Goal: Information Seeking & Learning: Get advice/opinions

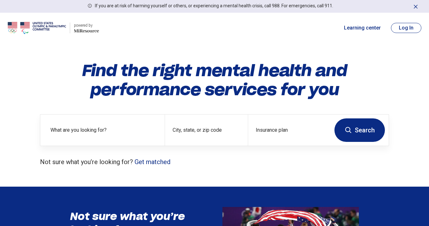
scroll to position [11, 0]
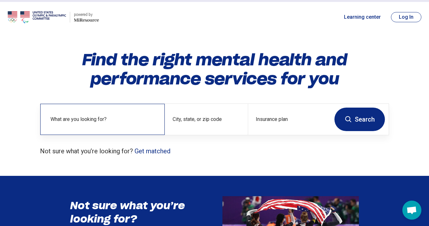
click at [99, 119] on label "What are you looking for?" at bounding box center [103, 120] width 107 height 8
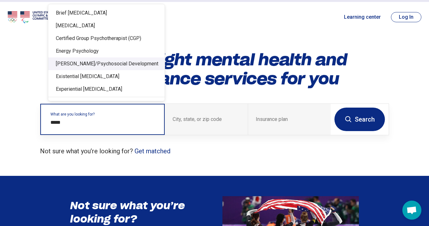
scroll to position [0, 0]
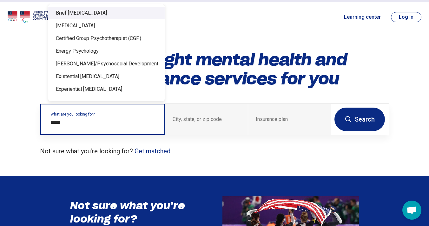
type input "******"
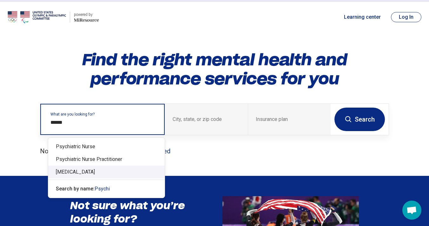
click at [86, 170] on div "[MEDICAL_DATA]" at bounding box center [106, 172] width 117 height 13
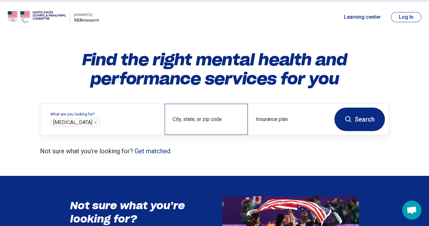
click at [200, 115] on div "City, state, or zip code" at bounding box center [206, 119] width 83 height 31
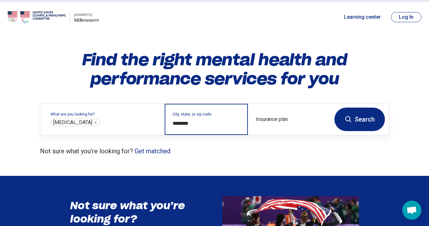
type input "********"
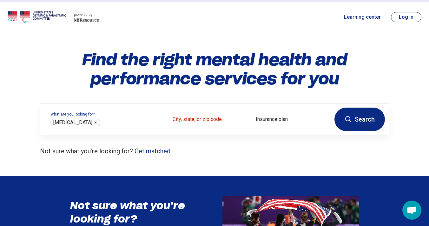
click at [356, 126] on button "Search" at bounding box center [360, 119] width 50 height 23
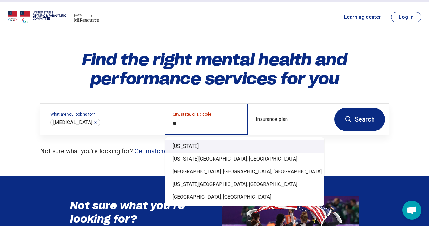
click at [193, 148] on div "[US_STATE]" at bounding box center [244, 146] width 159 height 13
type input "********"
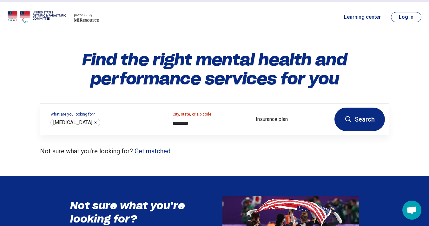
click at [363, 121] on button "Search" at bounding box center [360, 119] width 50 height 23
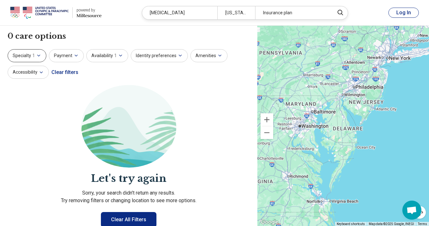
click at [37, 57] on icon "button" at bounding box center [38, 55] width 5 height 5
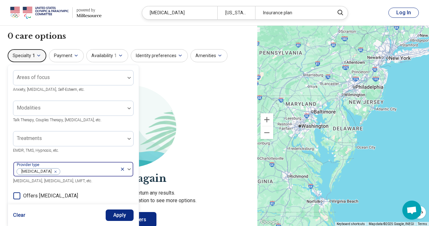
click at [50, 172] on div "Remove [object Object]" at bounding box center [54, 172] width 8 height 8
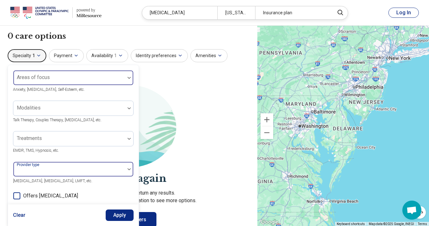
click at [72, 76] on div at bounding box center [69, 80] width 107 height 9
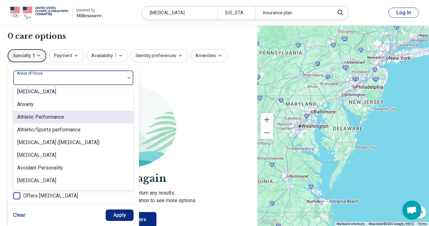
scroll to position [94, 0]
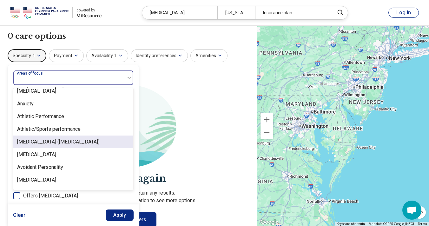
click at [95, 145] on div "[MEDICAL_DATA] ([MEDICAL_DATA])" at bounding box center [58, 142] width 83 height 8
click at [95, 145] on div "[MEDICAL_DATA]" at bounding box center [73, 142] width 120 height 13
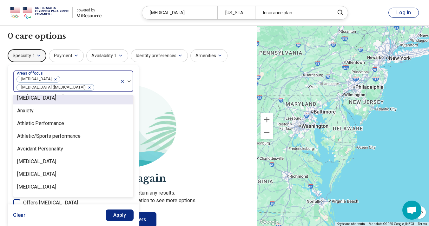
click at [52, 78] on icon "Remove [object Object]" at bounding box center [54, 79] width 4 height 4
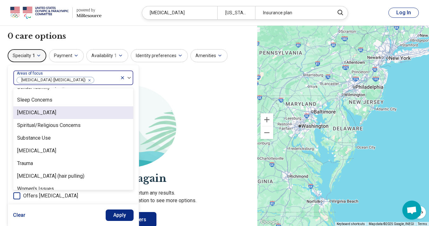
scroll to position [1173, 0]
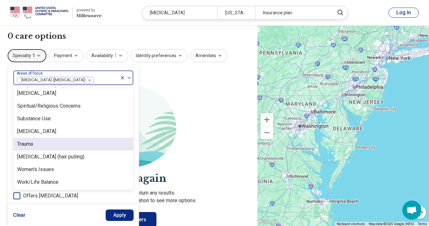
click at [64, 143] on div "Trauma" at bounding box center [73, 144] width 120 height 13
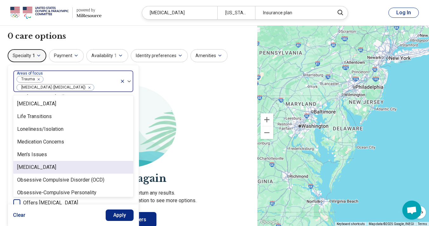
scroll to position [625, 0]
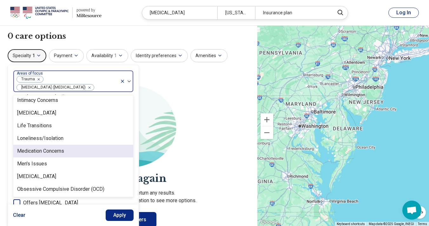
click at [62, 153] on div "Medication Concerns" at bounding box center [40, 151] width 47 height 8
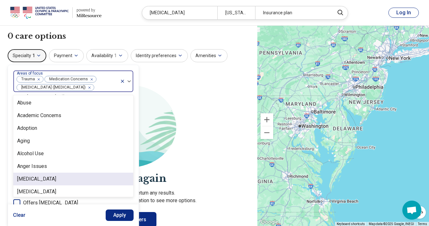
scroll to position [0, 0]
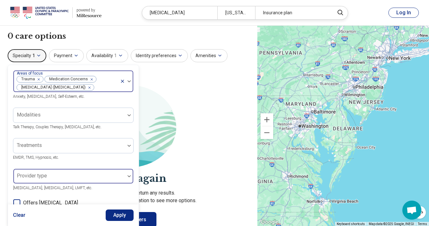
click at [236, 147] on section "Let's try again Sorry, your search didn’t return any results. Try removing filt…" at bounding box center [129, 171] width 242 height 172
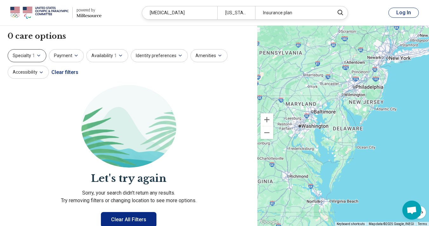
click at [30, 57] on button "Specialty 1" at bounding box center [27, 55] width 39 height 13
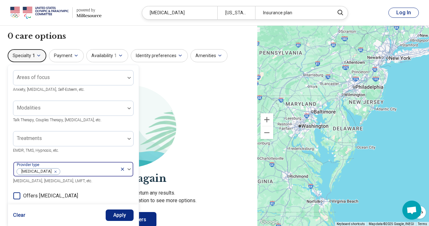
click at [53, 172] on icon "Remove [object Object]" at bounding box center [54, 171] width 2 height 2
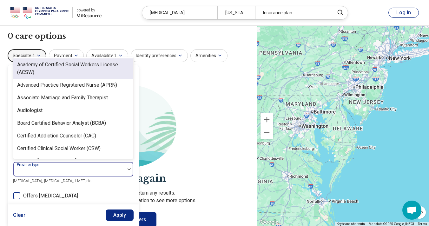
click at [57, 173] on div "Areas of focus Anxiety, [MEDICAL_DATA], Self-Esteem, etc. Modalities Talk Thera…" at bounding box center [73, 194] width 121 height 248
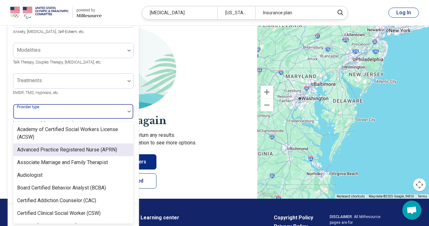
scroll to position [60, 0]
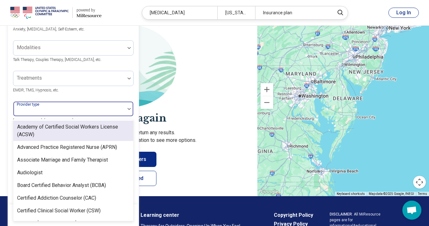
click at [98, 90] on div "Treatments EMDR, TMS, Hypnosis, etc." at bounding box center [73, 82] width 121 height 23
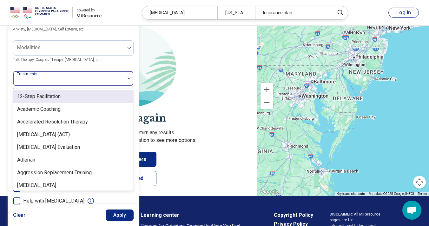
click at [97, 82] on div at bounding box center [69, 81] width 107 height 9
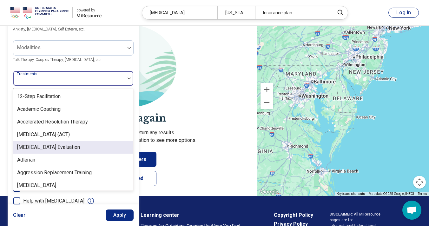
click at [100, 144] on div "[MEDICAL_DATA] Evaluation" at bounding box center [73, 147] width 120 height 13
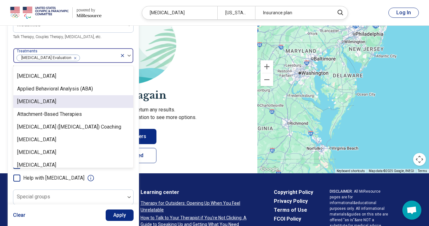
scroll to position [87, 0]
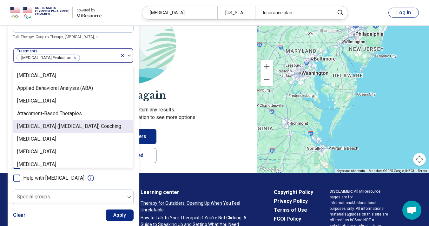
click at [78, 125] on div "[MEDICAL_DATA] ([MEDICAL_DATA]) Coaching" at bounding box center [69, 127] width 104 height 8
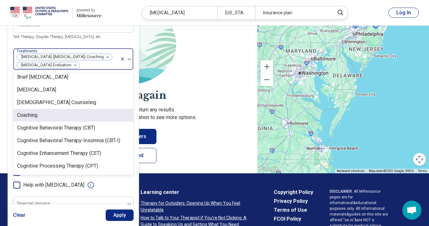
scroll to position [207, 0]
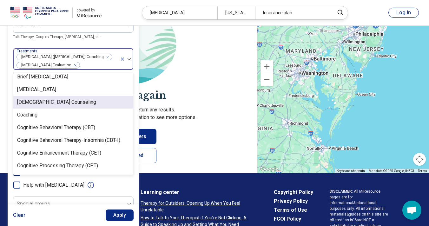
click at [63, 106] on div "[DEMOGRAPHIC_DATA] Counseling" at bounding box center [56, 102] width 79 height 8
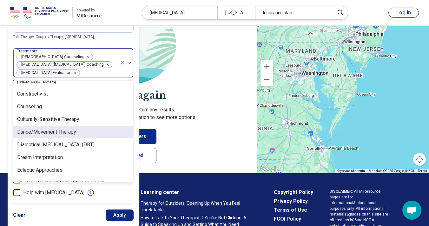
scroll to position [311, 0]
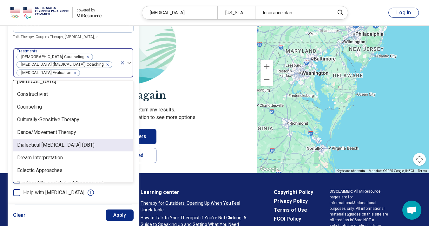
click at [63, 149] on div "Dialectical [MEDICAL_DATA] (DBT)" at bounding box center [55, 145] width 77 height 8
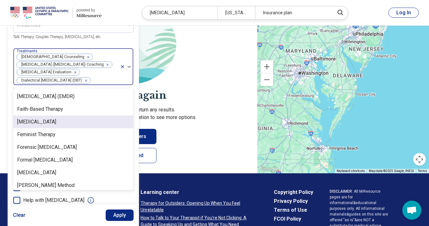
scroll to position [486, 0]
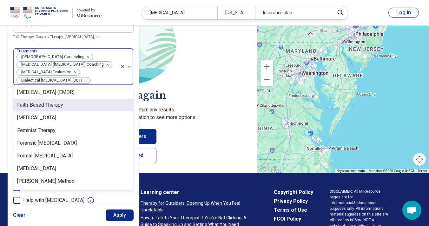
click at [58, 109] on div "Faith-Based Therapy" at bounding box center [40, 105] width 46 height 8
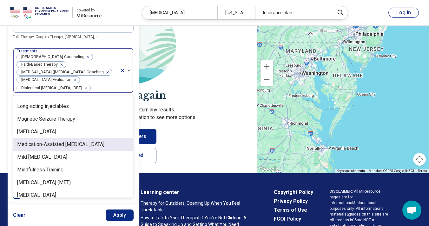
scroll to position [744, 0]
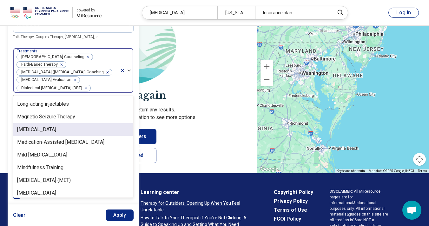
click at [54, 126] on div "[MEDICAL_DATA]" at bounding box center [36, 130] width 39 height 8
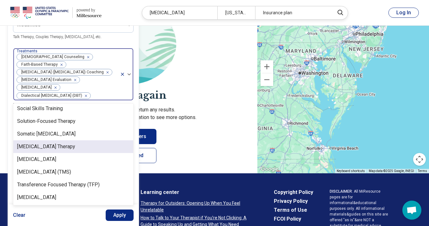
scroll to position [1131, 0]
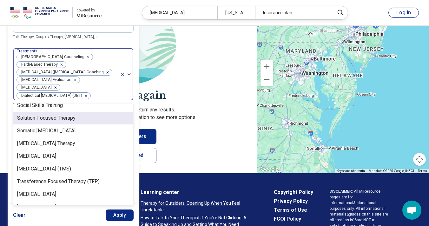
click at [60, 118] on div "Solution-Focused Therapy" at bounding box center [46, 118] width 58 height 8
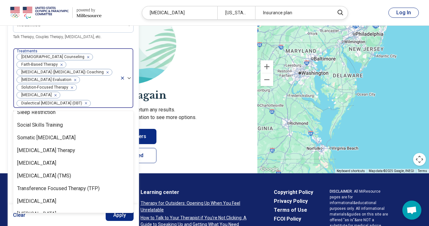
scroll to position [1140, 0]
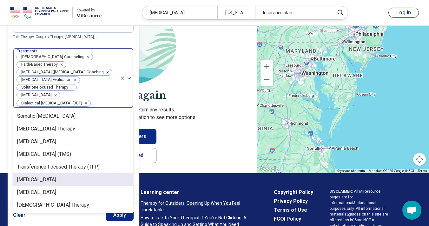
click at [83, 173] on div "[MEDICAL_DATA]" at bounding box center [73, 179] width 120 height 13
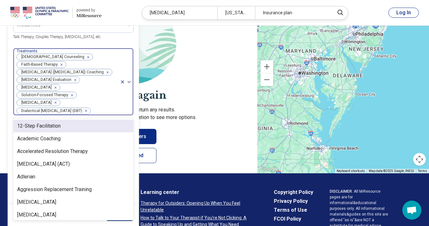
scroll to position [0, 0]
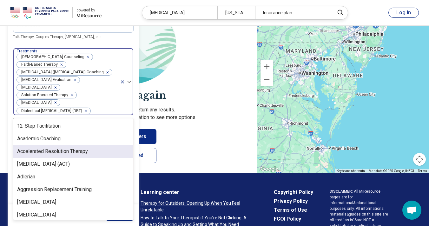
click at [77, 151] on div "Accelerated Resolution Therapy" at bounding box center [52, 152] width 71 height 8
click at [77, 145] on div "Academic Coaching" at bounding box center [73, 138] width 120 height 13
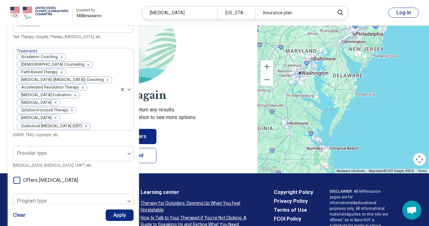
click at [201, 126] on section "Let's try again Sorry, your search didn’t return any results. Try removing filt…" at bounding box center [129, 88] width 242 height 172
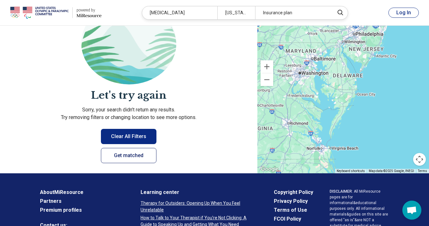
click at [141, 158] on link "Get matched" at bounding box center [129, 155] width 56 height 15
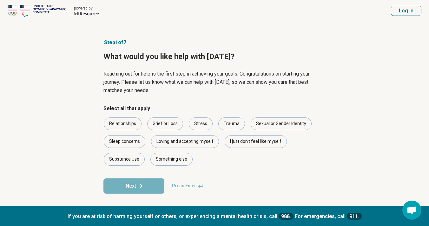
scroll to position [17, 0]
click at [229, 117] on div "Trauma" at bounding box center [231, 123] width 27 height 13
click at [198, 124] on div "Stress" at bounding box center [201, 124] width 24 height 13
click at [122, 139] on div "Sleep concerns" at bounding box center [125, 142] width 42 height 13
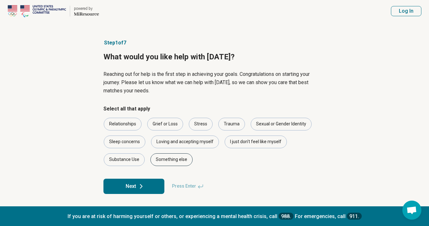
click at [160, 159] on div "Something else" at bounding box center [171, 159] width 42 height 13
click at [148, 192] on button "Next" at bounding box center [133, 186] width 61 height 15
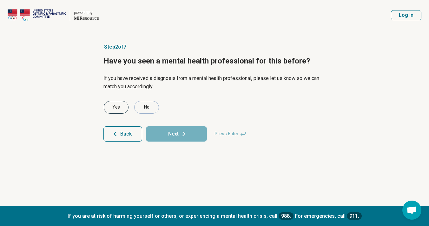
click at [110, 108] on div "Yes" at bounding box center [116, 107] width 25 height 13
click at [166, 134] on button "Next" at bounding box center [176, 133] width 61 height 15
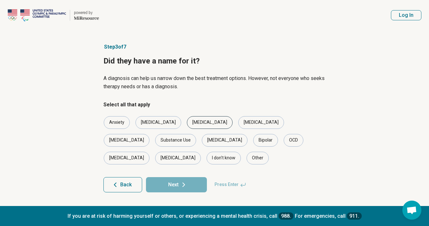
click at [187, 118] on div "[MEDICAL_DATA]" at bounding box center [210, 122] width 46 height 13
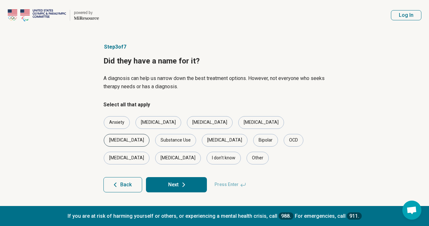
click at [150, 134] on div "[MEDICAL_DATA]" at bounding box center [127, 140] width 46 height 13
click at [269, 152] on div "Other" at bounding box center [258, 158] width 22 height 13
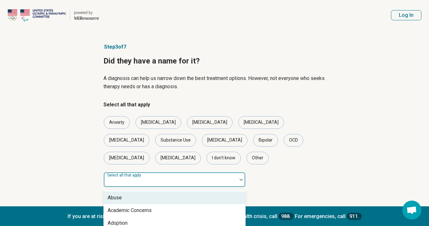
scroll to position [16, 0]
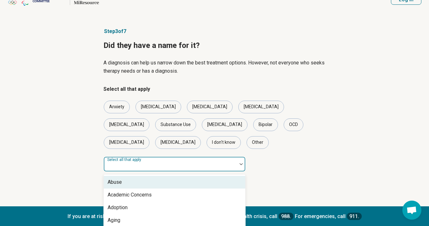
click at [195, 164] on form "Select all that apply Anxiety [MEDICAL_DATA] [MEDICAL_DATA] [MEDICAL_DATA] [MED…" at bounding box center [214, 142] width 222 height 114
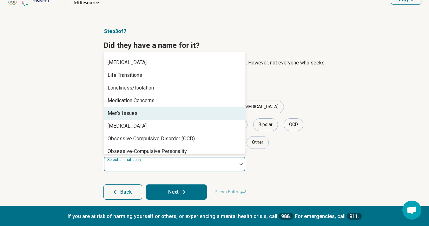
scroll to position [645, 0]
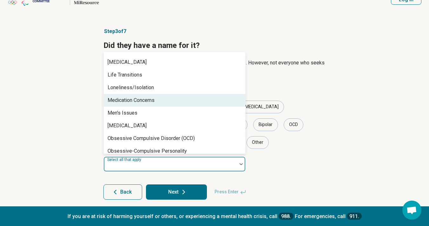
click at [135, 94] on div "Medication Concerns" at bounding box center [175, 100] width 142 height 13
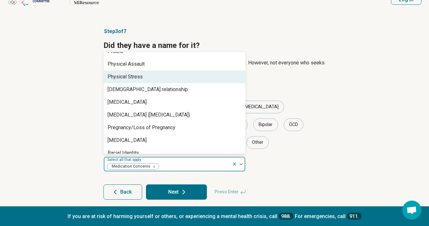
scroll to position [861, 0]
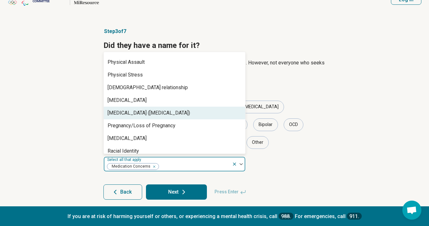
click at [158, 109] on div "[MEDICAL_DATA] ([MEDICAL_DATA])" at bounding box center [149, 113] width 83 height 8
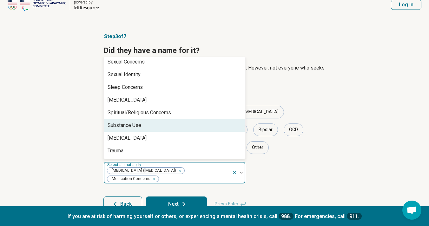
scroll to position [1117, 0]
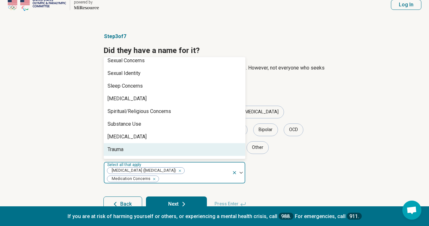
click at [151, 143] on div "Trauma" at bounding box center [175, 149] width 142 height 13
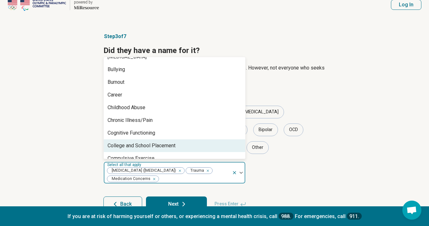
scroll to position [249, 0]
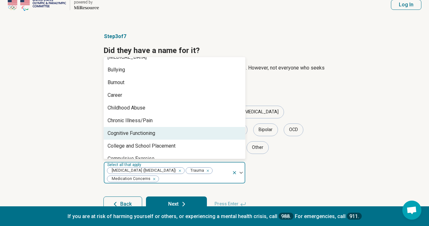
click at [151, 130] on div "Cognitive Functioning" at bounding box center [132, 134] width 48 height 8
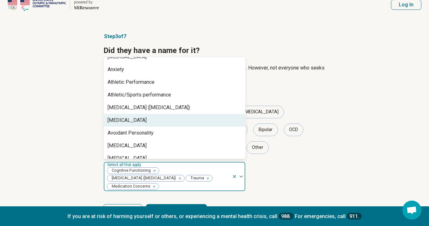
scroll to position [93, 0]
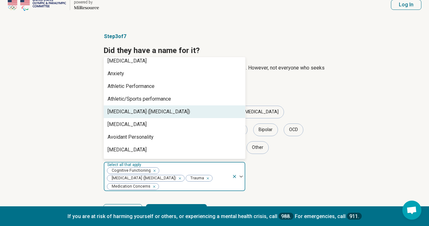
click at [150, 108] on div "[MEDICAL_DATA] ([MEDICAL_DATA])" at bounding box center [149, 112] width 83 height 8
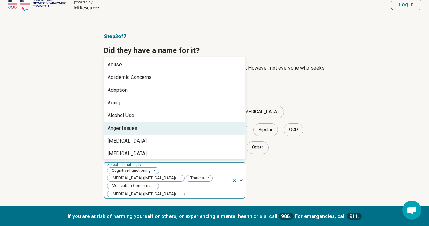
scroll to position [0, 0]
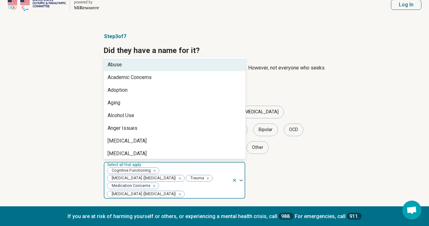
click at [159, 57] on div "Abuse Academic Concerns Adoption Aging Alcohol Use Anger Issues [MEDICAL_DATA] …" at bounding box center [175, 108] width 142 height 102
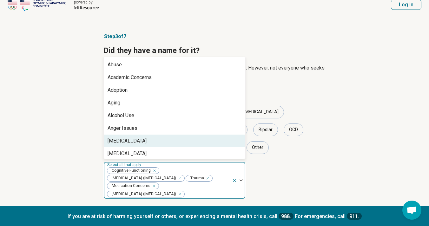
click at [184, 216] on icon at bounding box center [184, 220] width 8 height 8
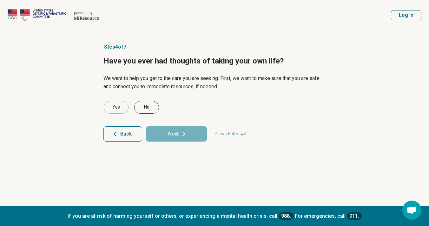
click at [147, 106] on div "No" at bounding box center [146, 107] width 25 height 13
click at [158, 133] on button "Next" at bounding box center [176, 133] width 61 height 15
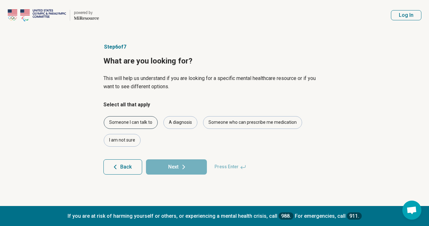
click at [141, 121] on div "Someone I can talk to" at bounding box center [131, 122] width 54 height 13
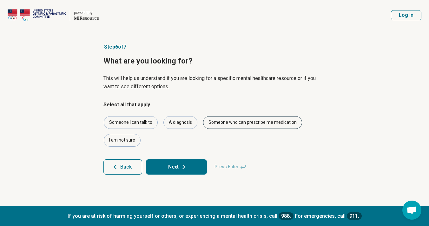
click at [234, 118] on div "Someone who can prescribe me medication" at bounding box center [252, 122] width 99 height 13
click at [181, 165] on icon at bounding box center [184, 167] width 8 height 8
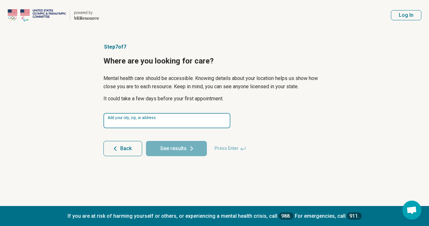
click at [162, 118] on input at bounding box center [166, 120] width 127 height 15
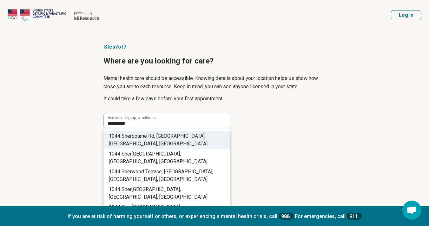
click at [165, 137] on span "bourne Rd, [GEOGRAPHIC_DATA], [GEOGRAPHIC_DATA], [GEOGRAPHIC_DATA]" at bounding box center [158, 140] width 99 height 14
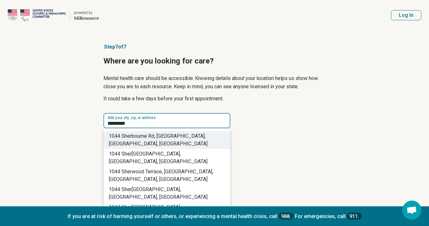
type input "**********"
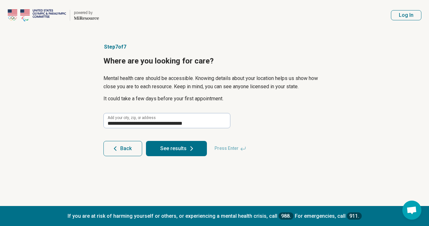
click at [168, 150] on button "See results" at bounding box center [176, 148] width 61 height 15
